Goal: Information Seeking & Learning: Learn about a topic

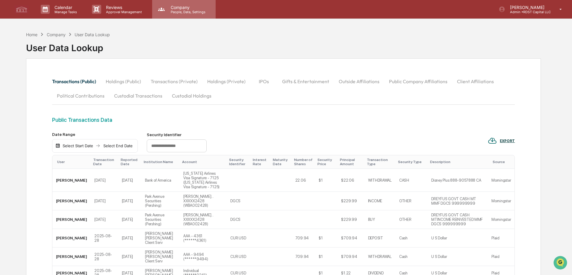
click at [181, 10] on p "People, Data, Settings" at bounding box center [187, 12] width 43 height 4
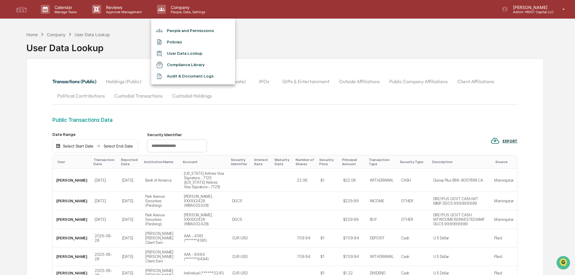
click at [171, 64] on li "Compliance Library" at bounding box center [193, 64] width 84 height 11
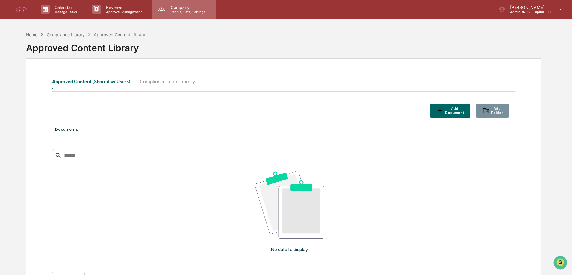
click at [185, 9] on p "Company" at bounding box center [187, 7] width 43 height 5
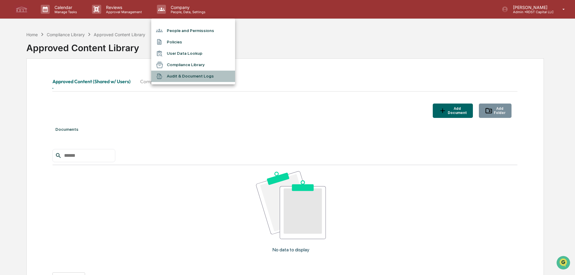
click at [177, 77] on li "Audit & Document Logs" at bounding box center [193, 76] width 84 height 11
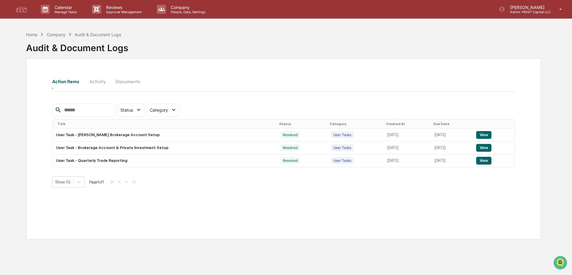
click at [100, 83] on button "Activity" at bounding box center [97, 81] width 27 height 14
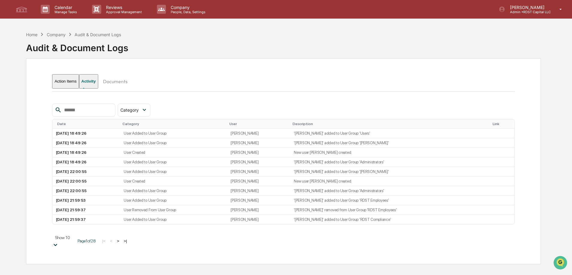
scroll to position [24, 0]
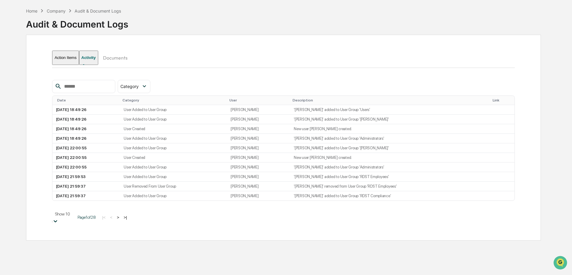
click at [82, 239] on body "Calendar Manage Tasks Reviews Approval Management Company People, Data, Setting…" at bounding box center [286, 145] width 572 height 338
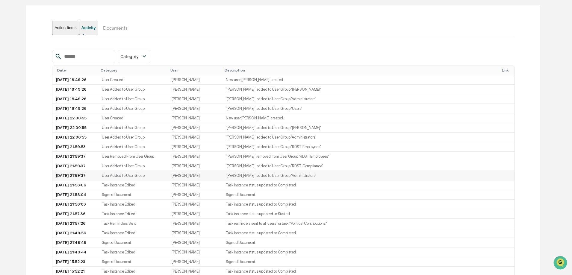
scroll to position [0, 0]
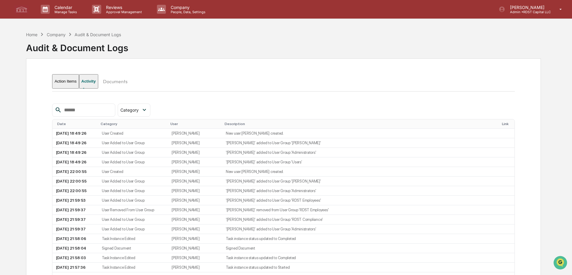
click at [119, 81] on button "Documents" at bounding box center [115, 81] width 34 height 14
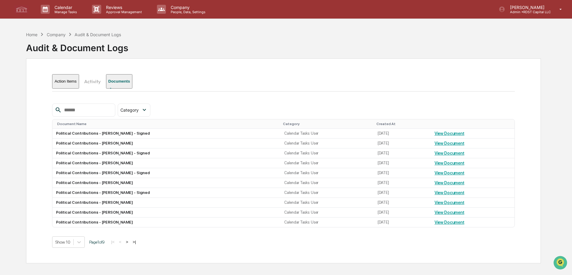
click at [102, 82] on button "Activity" at bounding box center [92, 81] width 27 height 14
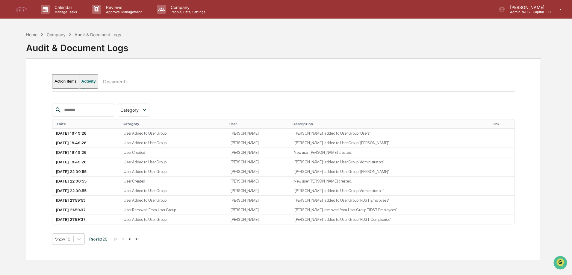
click at [68, 84] on button "Action Items" at bounding box center [65, 81] width 27 height 14
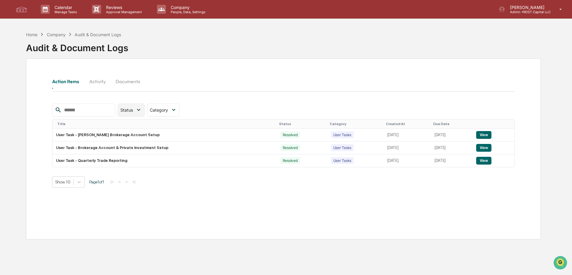
click at [142, 110] on icon at bounding box center [138, 110] width 7 height 7
click at [177, 107] on icon at bounding box center [173, 110] width 7 height 7
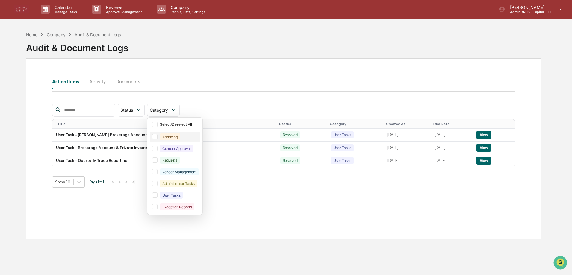
click at [180, 136] on div "Archiving" at bounding box center [170, 137] width 20 height 7
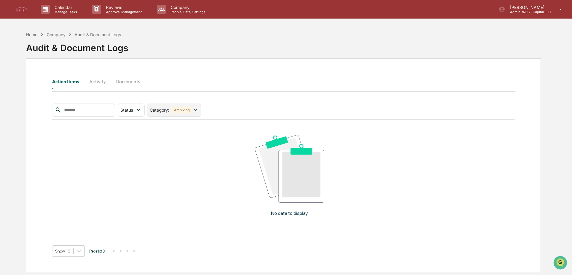
click at [198, 110] on icon at bounding box center [195, 110] width 7 height 7
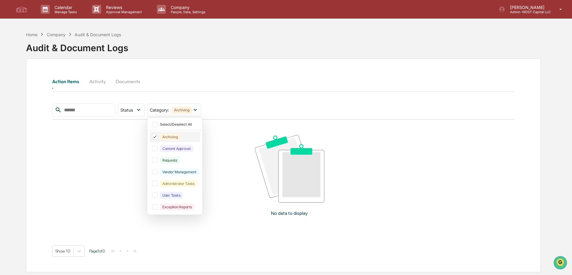
click at [158, 135] on icon at bounding box center [154, 137] width 7 height 4
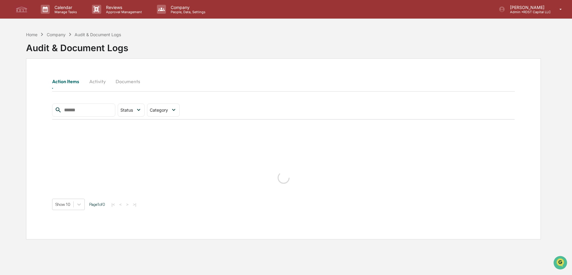
click at [251, 95] on div "Action Items Activity Documents" at bounding box center [283, 88] width 462 height 29
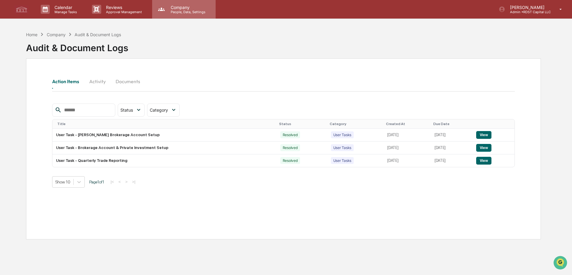
click at [188, 10] on p "People, Data, Settings" at bounding box center [187, 12] width 43 height 4
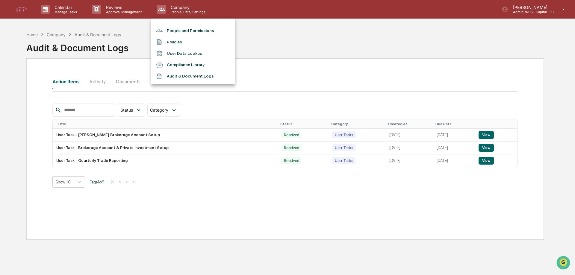
click at [124, 12] on div at bounding box center [287, 137] width 575 height 275
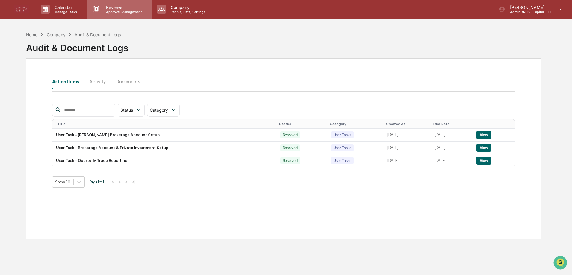
click at [116, 10] on p "Approval Management" at bounding box center [123, 12] width 44 height 4
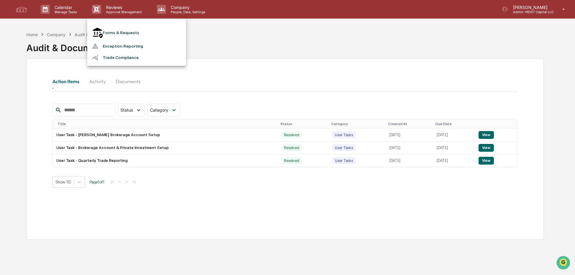
click at [118, 30] on li "Forms & Requests" at bounding box center [136, 33] width 99 height 16
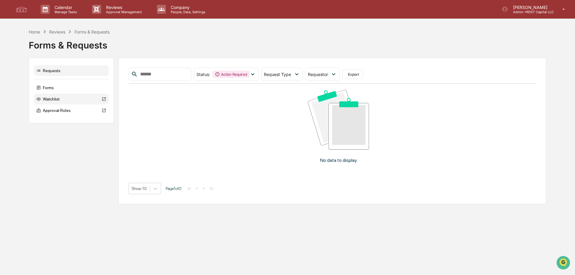
click at [56, 100] on div "Watchlist" at bounding box center [71, 99] width 75 height 11
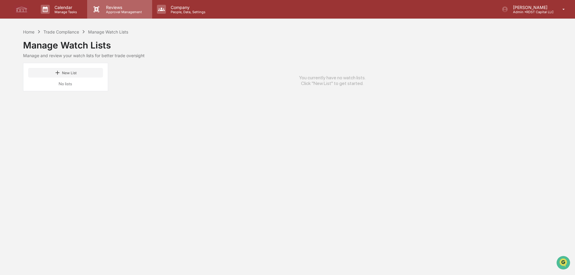
click at [123, 7] on p "Reviews" at bounding box center [123, 7] width 44 height 5
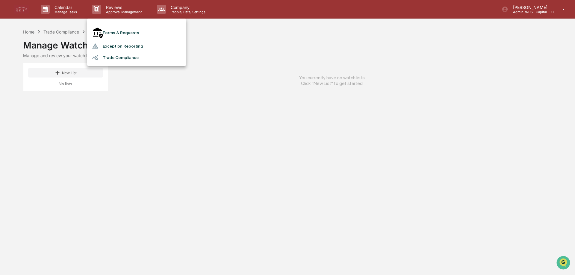
click at [121, 31] on li "Forms & Requests" at bounding box center [136, 33] width 99 height 16
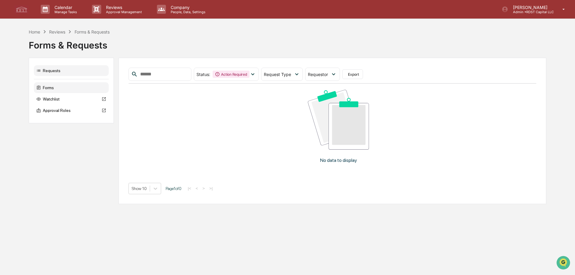
click at [44, 88] on div "Forms" at bounding box center [71, 87] width 75 height 11
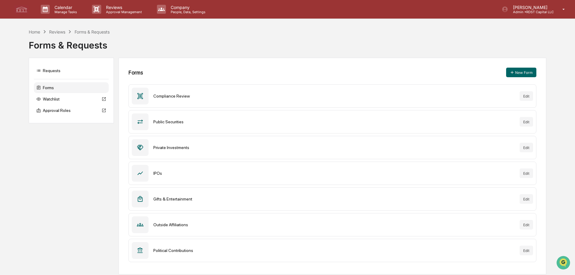
click at [144, 122] on div at bounding box center [140, 121] width 17 height 17
click at [122, 9] on p "Reviews" at bounding box center [123, 7] width 44 height 5
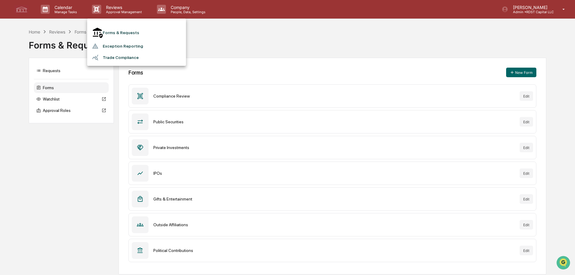
click at [121, 54] on li "Trade Compliance" at bounding box center [136, 57] width 99 height 11
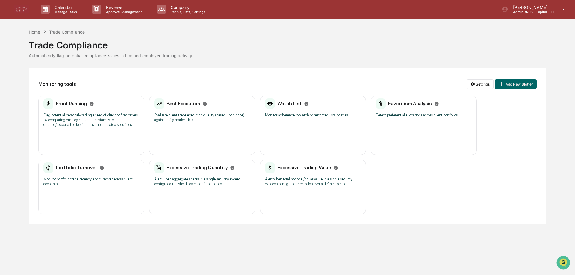
click at [399, 112] on div "Favoritism Analysis Detect preferential allocations across client portfolios." at bounding box center [424, 109] width 96 height 23
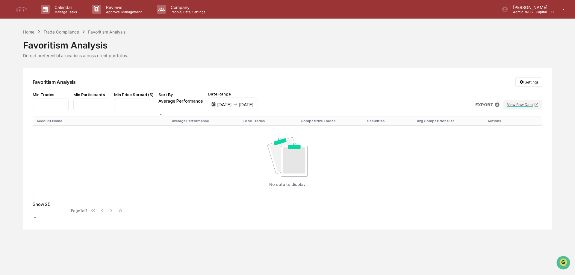
click at [59, 31] on div "Trade Compliance" at bounding box center [61, 31] width 36 height 5
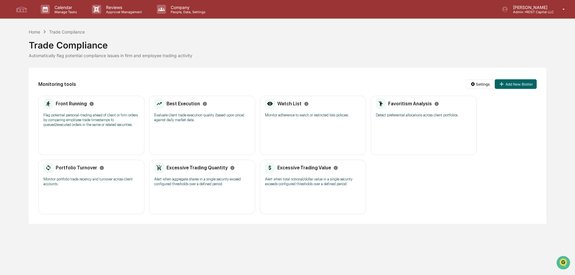
click at [70, 128] on div "Front Running Flag potential personal-trading ahead of client or firm orders by…" at bounding box center [91, 114] width 96 height 33
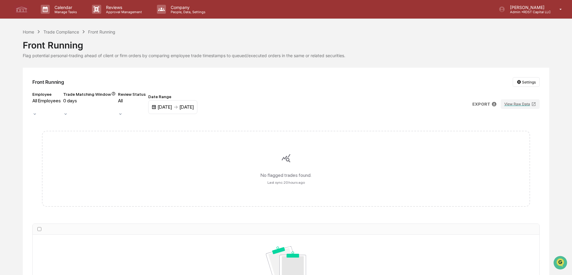
click at [197, 105] on div "[DATE] [DATE]" at bounding box center [172, 107] width 49 height 14
click at [156, 105] on img at bounding box center [153, 107] width 5 height 5
click at [172, 104] on div "[DATE]" at bounding box center [164, 107] width 15 height 6
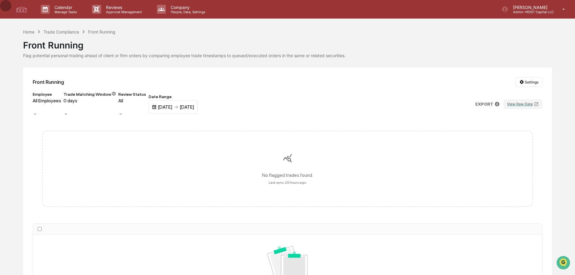
click at [194, 105] on div "[DATE]" at bounding box center [186, 107] width 15 height 6
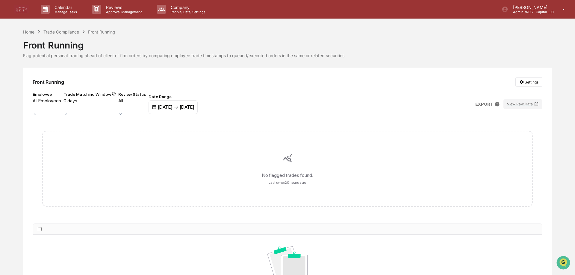
click at [340, 92] on div "Employee All Employees Trade Matching Window 0 days Review Status All Date Rang…" at bounding box center [285, 104] width 507 height 25
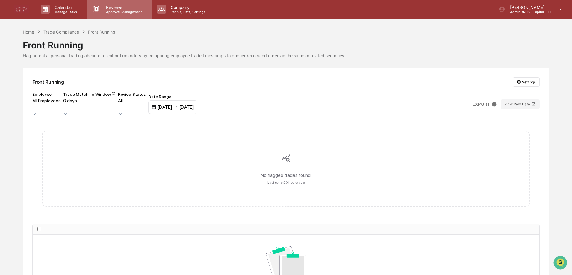
click at [111, 9] on p "Reviews" at bounding box center [123, 7] width 44 height 5
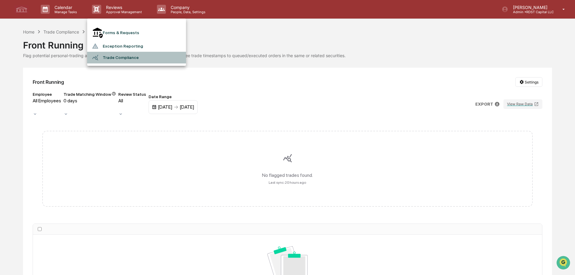
click at [113, 53] on li "Trade Compliance" at bounding box center [136, 57] width 99 height 11
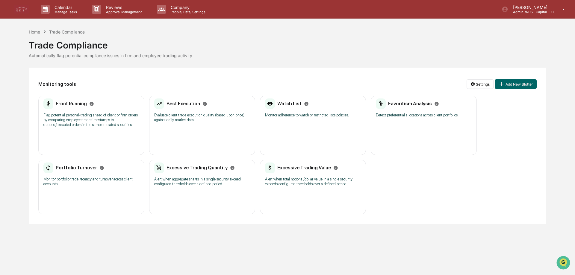
click at [393, 119] on div "Favoritism Analysis Detect preferential allocations across client portfolios." at bounding box center [424, 109] width 96 height 23
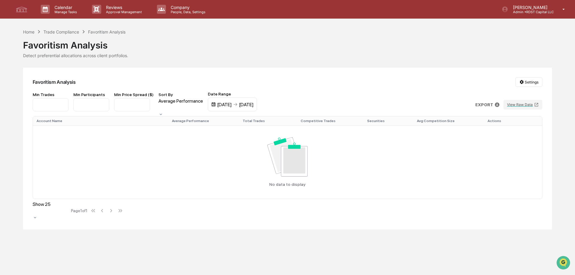
click at [216, 103] on img at bounding box center [213, 104] width 5 height 5
click at [216, 104] on img at bounding box center [213, 104] width 5 height 5
click at [232, 105] on div "[DATE]" at bounding box center [224, 105] width 15 height 6
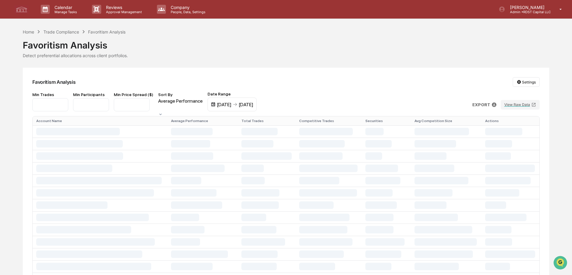
click at [313, 88] on div "Favoritism Analysis Settings Min Trades * Min Participants * Min Price Spread (…" at bounding box center [286, 265] width 526 height 395
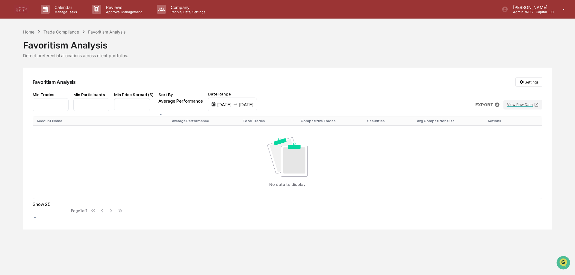
click at [254, 104] on div "[DATE]" at bounding box center [246, 105] width 15 height 6
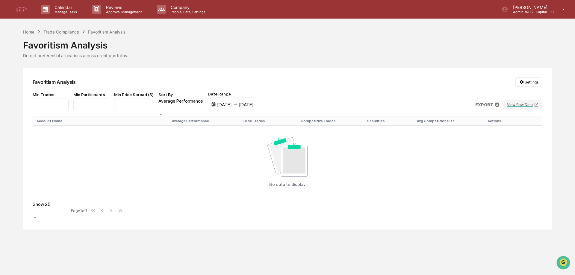
click at [223, 48] on div "Favoritism Analysis" at bounding box center [287, 43] width 529 height 16
click at [72, 33] on div "Trade Compliance" at bounding box center [61, 31] width 36 height 5
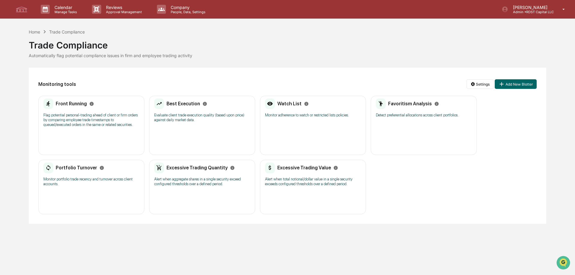
click at [284, 171] on div "Excessive Trading Value" at bounding box center [301, 168] width 73 height 11
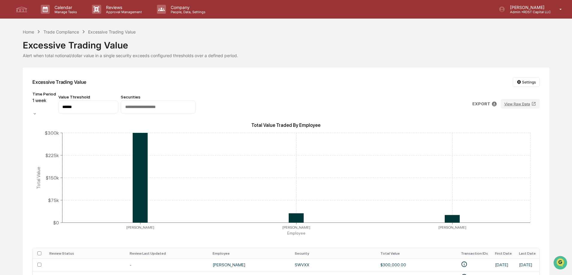
click at [37, 111] on icon at bounding box center [34, 113] width 5 height 5
click at [120, 12] on p "Approval Management" at bounding box center [123, 12] width 44 height 4
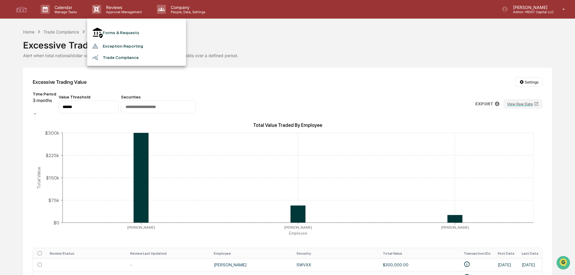
click at [122, 40] on li "Exception Reporting" at bounding box center [136, 45] width 99 height 11
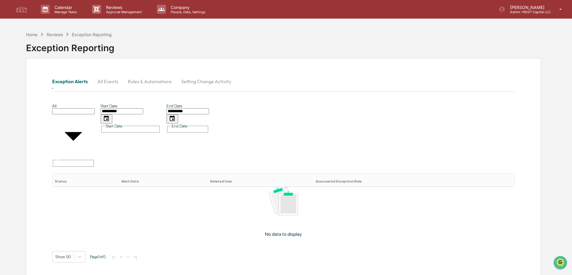
click at [149, 85] on button "Rules & Automations" at bounding box center [149, 81] width 53 height 14
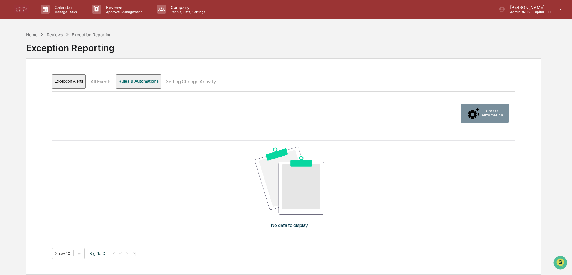
click at [113, 81] on button "All Events" at bounding box center [101, 81] width 31 height 14
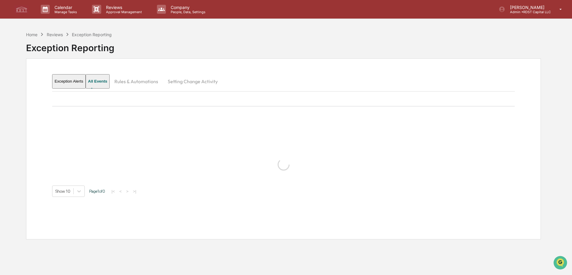
click at [153, 76] on button "Rules & Automations" at bounding box center [136, 81] width 53 height 14
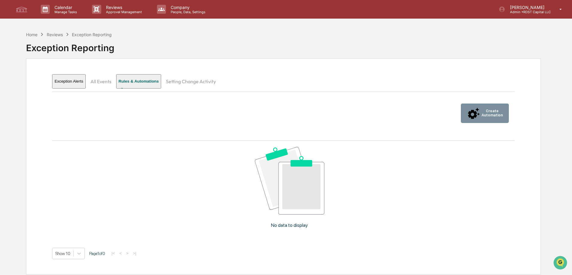
click at [469, 107] on icon "button" at bounding box center [474, 112] width 12 height 11
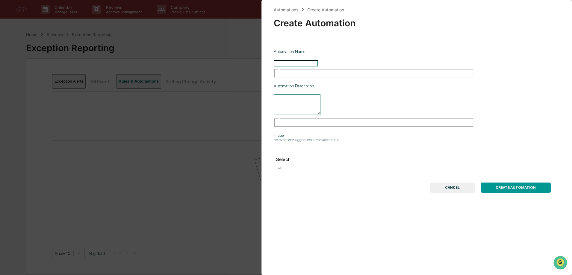
click at [282, 165] on icon at bounding box center [279, 168] width 6 height 6
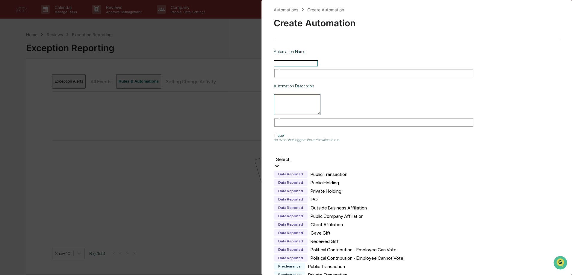
click at [504, 133] on p "Trigger" at bounding box center [417, 135] width 286 height 5
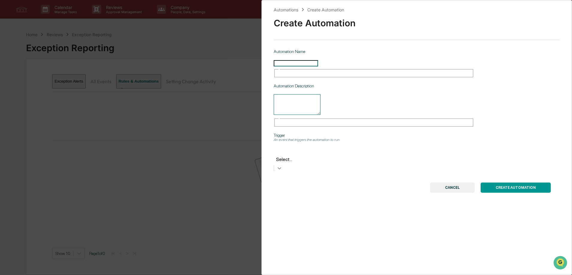
click at [282, 165] on icon at bounding box center [279, 168] width 6 height 6
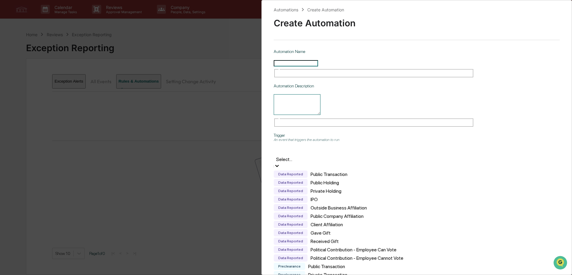
scroll to position [229, 0]
click at [499, 133] on p "Trigger" at bounding box center [417, 135] width 286 height 5
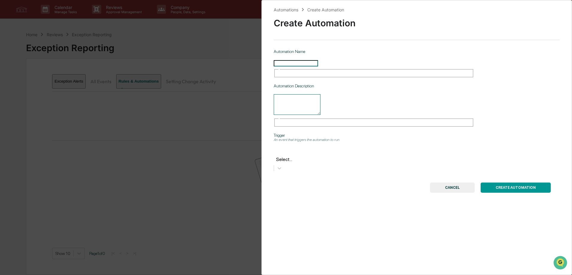
click at [457, 183] on button "CANCEL" at bounding box center [452, 188] width 45 height 10
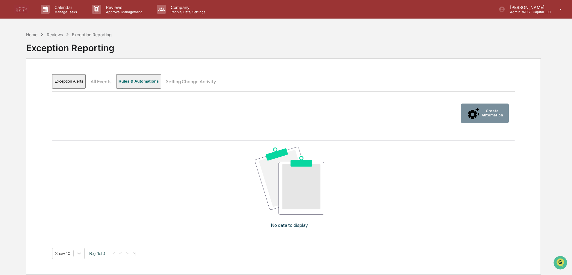
click at [181, 19] on div "Calendar Manage Tasks Reviews Approval Management Company People, Data, Setting…" at bounding box center [286, 9] width 572 height 19
click at [183, 12] on p "People, Data, Settings" at bounding box center [187, 12] width 43 height 4
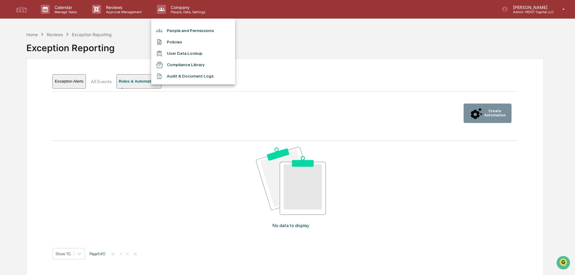
click at [197, 53] on li "User Data Lookup" at bounding box center [193, 53] width 84 height 11
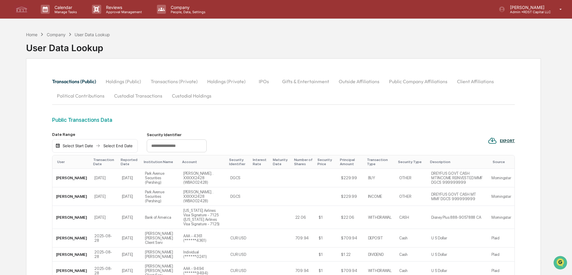
click at [132, 84] on button "Holdings (Public)" at bounding box center [123, 81] width 45 height 14
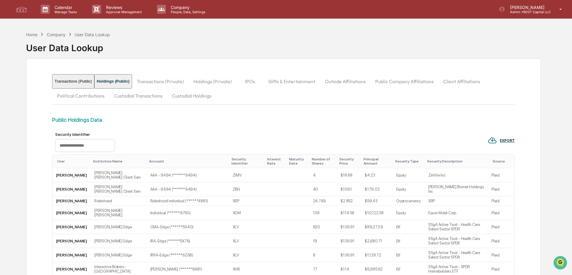
click at [181, 79] on button "Transactions (Private)" at bounding box center [160, 81] width 57 height 14
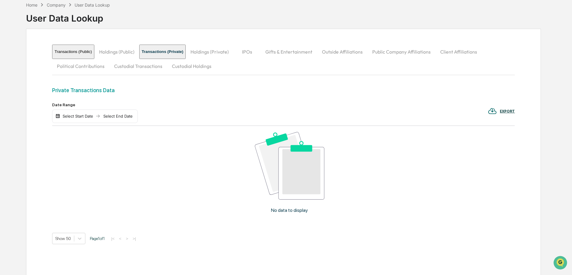
scroll to position [30, 0]
click at [233, 54] on button "Holdings (Private)" at bounding box center [210, 51] width 48 height 14
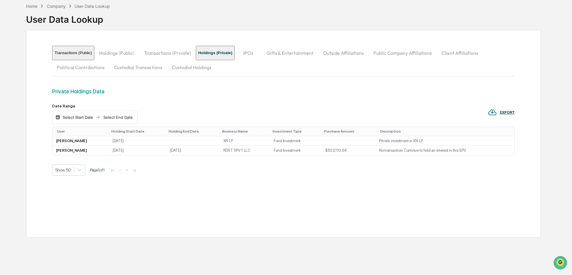
scroll to position [28, 0]
click at [262, 53] on button "IPOs" at bounding box center [248, 53] width 27 height 14
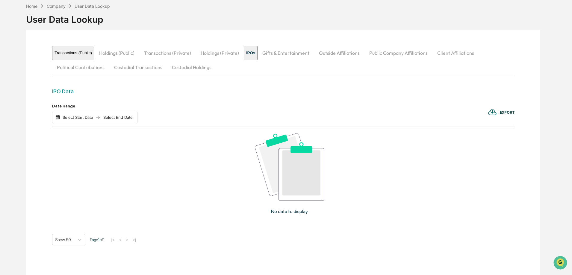
click at [313, 53] on button "Gifts & Entertainment" at bounding box center [285, 53] width 57 height 14
click at [347, 54] on button "Outside Affiliations" at bounding box center [341, 53] width 50 height 14
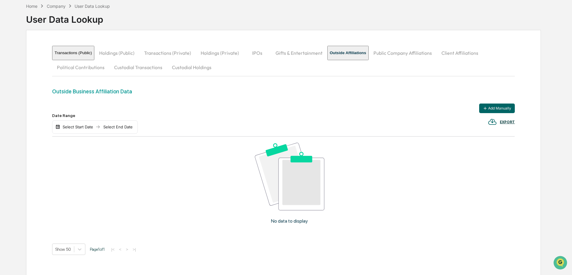
click at [405, 57] on button "Public Company Affiliations" at bounding box center [402, 53] width 68 height 14
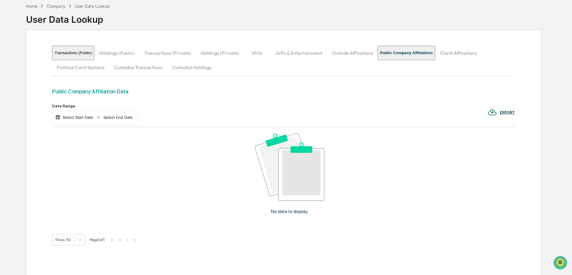
click at [464, 52] on button "Client Affiliations" at bounding box center [458, 53] width 46 height 14
click at [97, 66] on button "Political Contributions" at bounding box center [80, 67] width 57 height 14
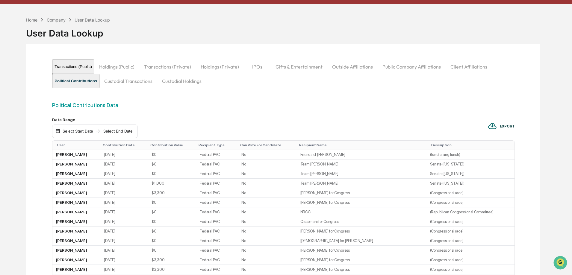
scroll to position [0, 0]
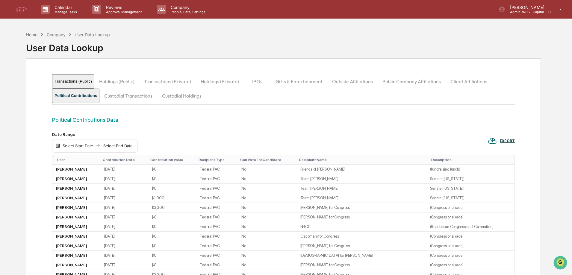
click at [142, 98] on button "Custodial Transactions" at bounding box center [128, 96] width 58 height 14
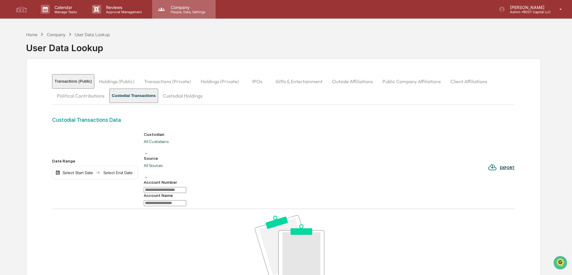
click at [183, 13] on p "People, Data, Settings" at bounding box center [187, 12] width 43 height 4
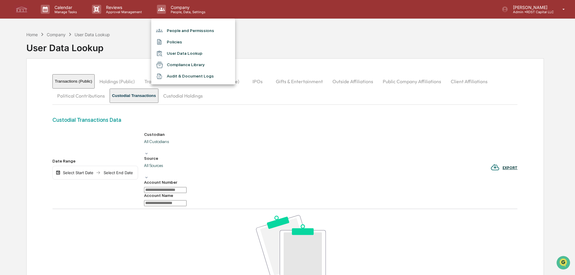
click at [195, 54] on li "User Data Lookup" at bounding box center [193, 53] width 84 height 11
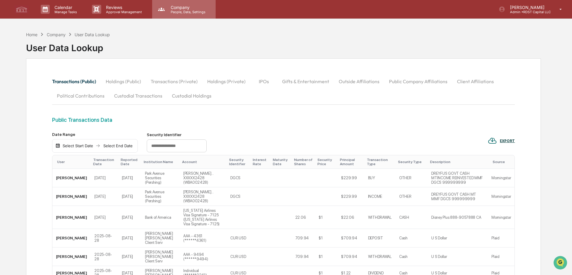
click at [189, 12] on p "People, Data, Settings" at bounding box center [187, 12] width 43 height 4
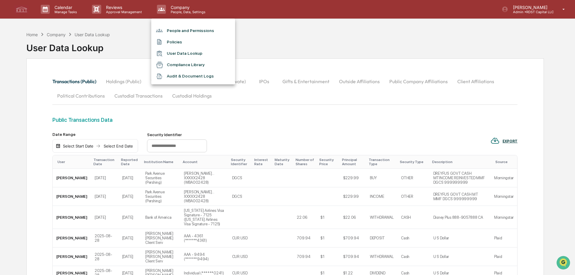
click at [182, 31] on li "People and Permissions" at bounding box center [193, 30] width 84 height 11
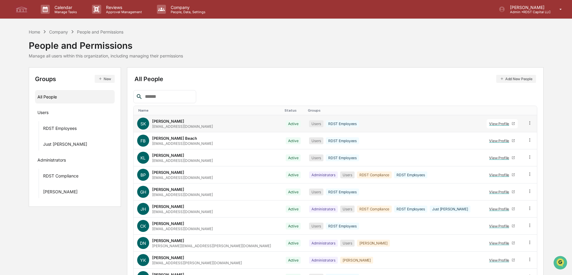
click at [489, 125] on div "View Profile" at bounding box center [500, 124] width 22 height 4
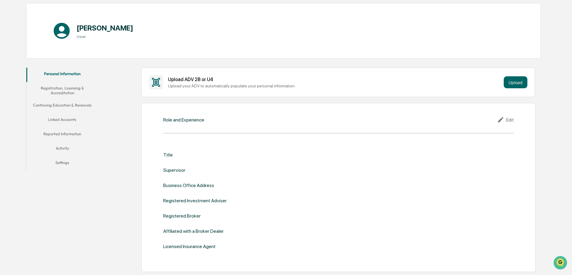
scroll to position [60, 0]
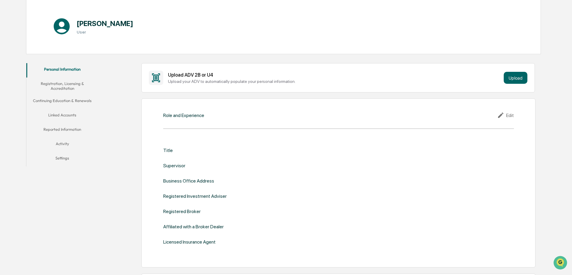
click at [69, 114] on button "Linked Accounts" at bounding box center [62, 116] width 72 height 14
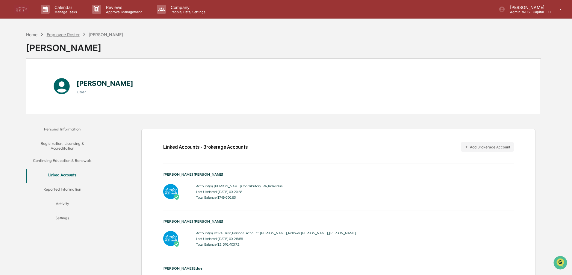
click at [69, 34] on div "Employee Roster" at bounding box center [63, 34] width 33 height 5
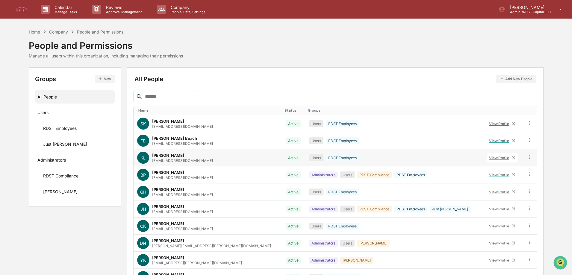
click at [489, 158] on div "View Profile" at bounding box center [500, 158] width 22 height 4
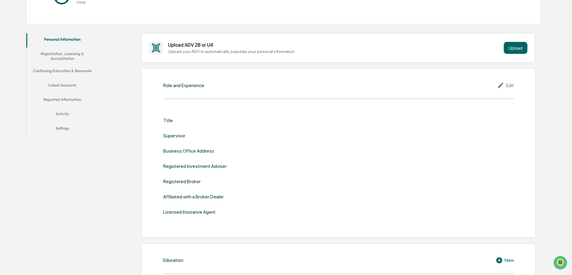
click at [61, 85] on button "Linked Accounts" at bounding box center [62, 86] width 72 height 14
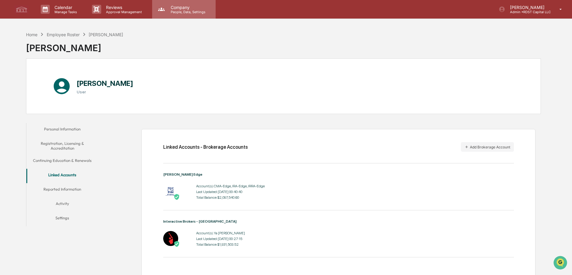
click at [177, 8] on p "Company" at bounding box center [187, 7] width 43 height 5
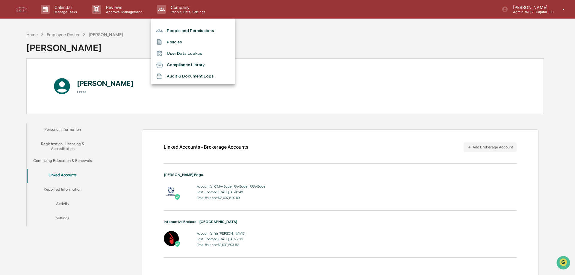
click at [178, 54] on li "User Data Lookup" at bounding box center [193, 53] width 84 height 11
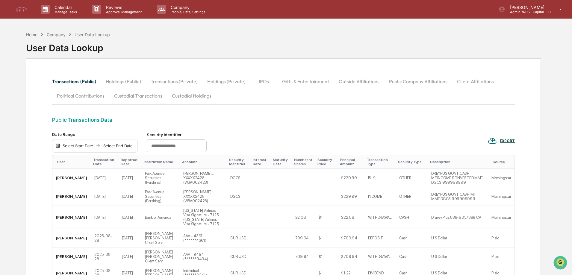
click at [186, 96] on button "Custodial Holdings" at bounding box center [191, 96] width 49 height 14
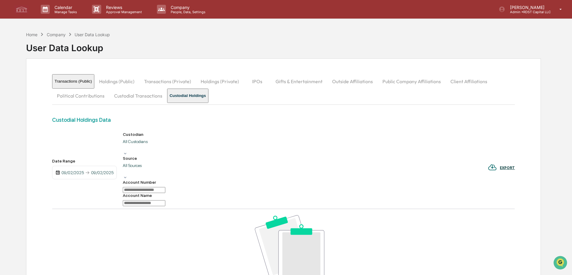
click at [73, 82] on button "Transactions (Public)" at bounding box center [73, 81] width 42 height 14
